Goal: Information Seeking & Learning: Learn about a topic

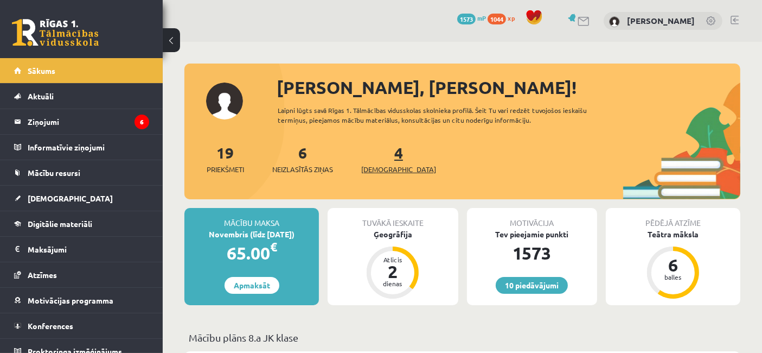
click at [386, 164] on span "[DEMOGRAPHIC_DATA]" at bounding box center [398, 169] width 75 height 11
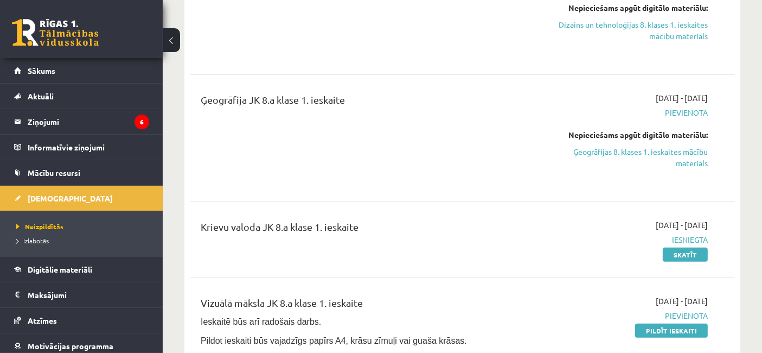
scroll to position [306, 0]
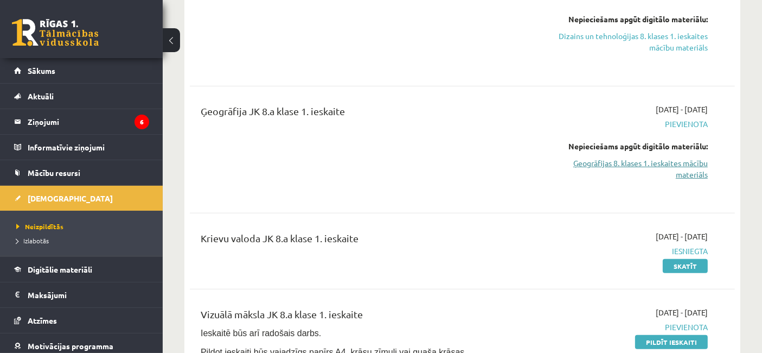
click at [667, 159] on link "Ģeogrāfijas 8. klases 1. ieskaites mācību materiāls" at bounding box center [629, 168] width 158 height 23
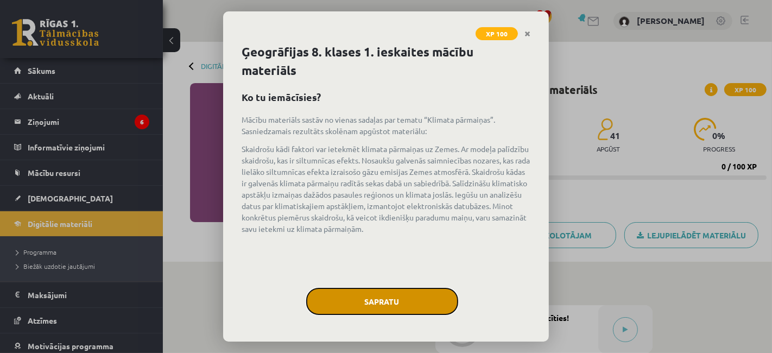
click at [385, 292] on button "Sapratu" at bounding box center [382, 301] width 152 height 27
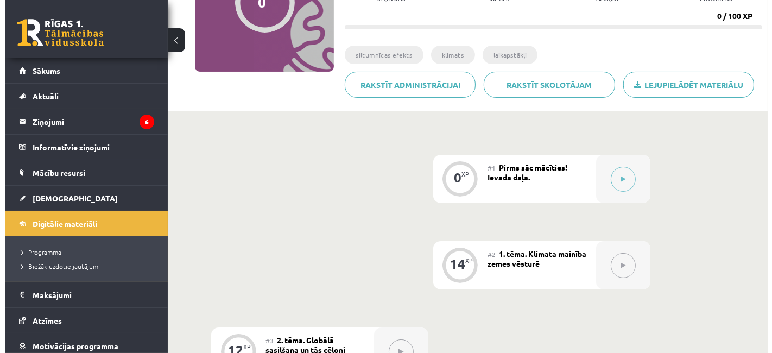
scroll to position [124, 0]
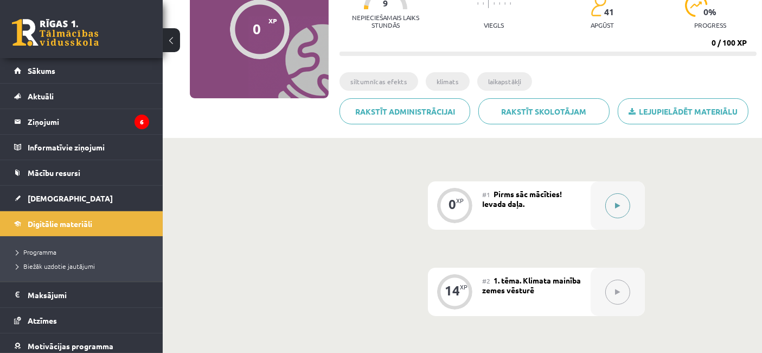
click at [611, 195] on button at bounding box center [618, 205] width 25 height 25
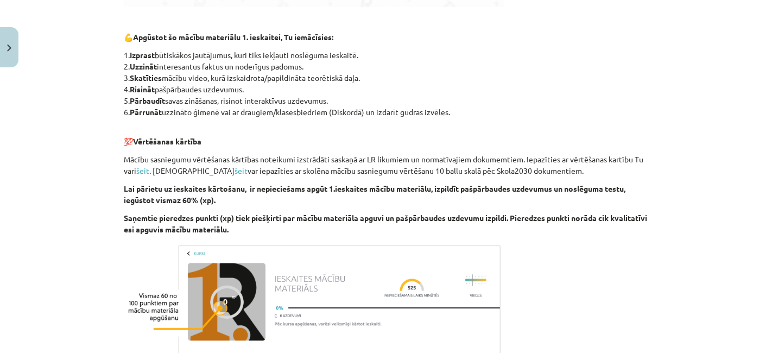
scroll to position [659, 0]
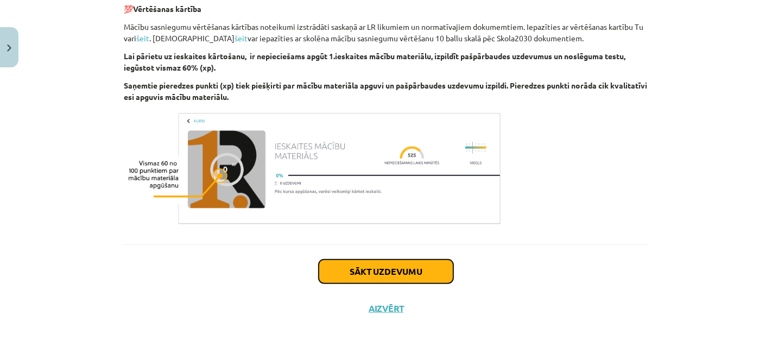
click at [372, 268] on button "Sākt uzdevumu" at bounding box center [386, 271] width 135 height 24
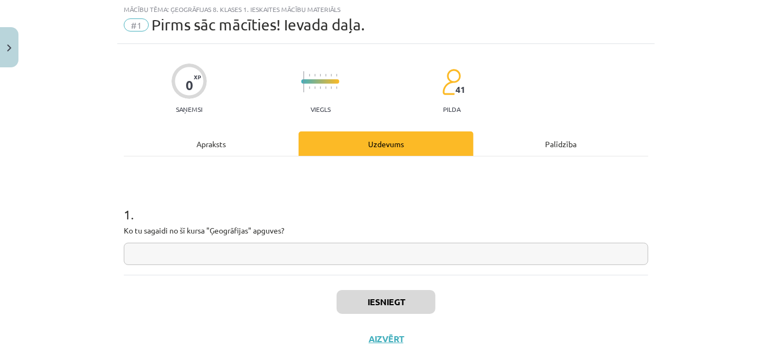
scroll to position [27, 0]
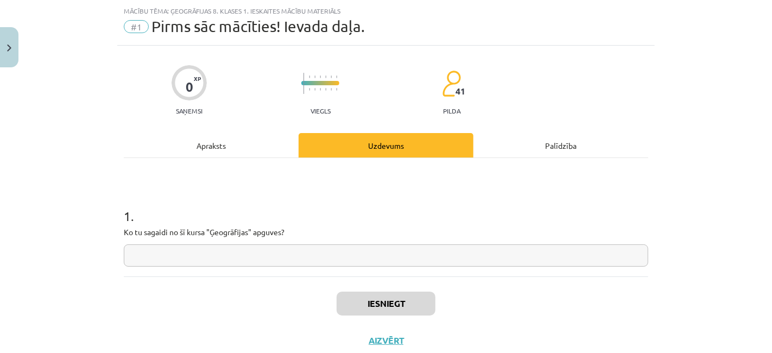
click at [380, 263] on input "text" at bounding box center [386, 255] width 524 height 22
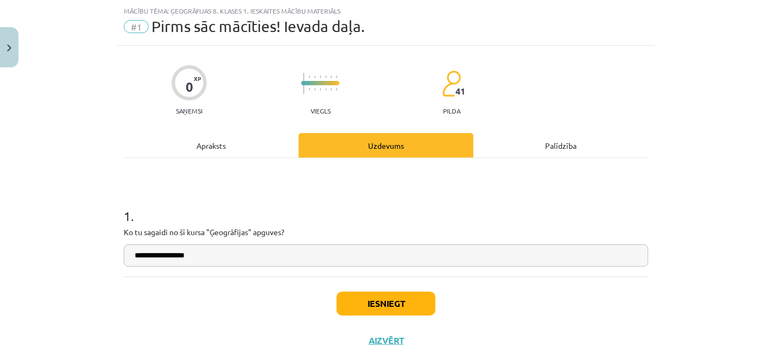
type input "**********"
click at [378, 301] on button "Iesniegt" at bounding box center [385, 303] width 99 height 24
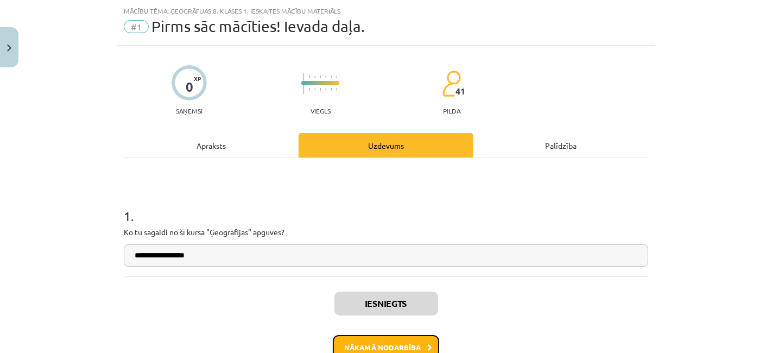
click at [419, 338] on button "Nākamā nodarbība" at bounding box center [386, 347] width 106 height 25
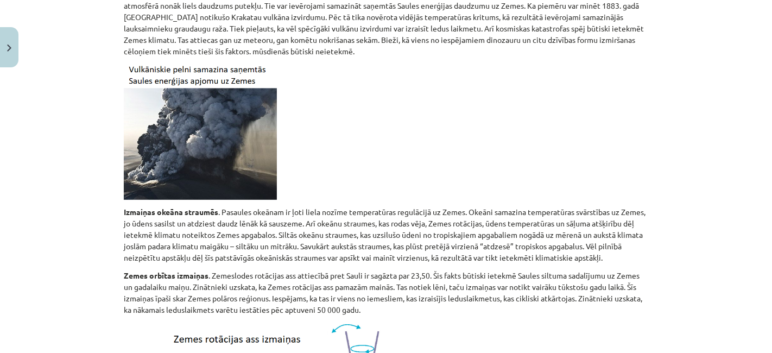
scroll to position [390, 0]
